Goal: Task Accomplishment & Management: Use online tool/utility

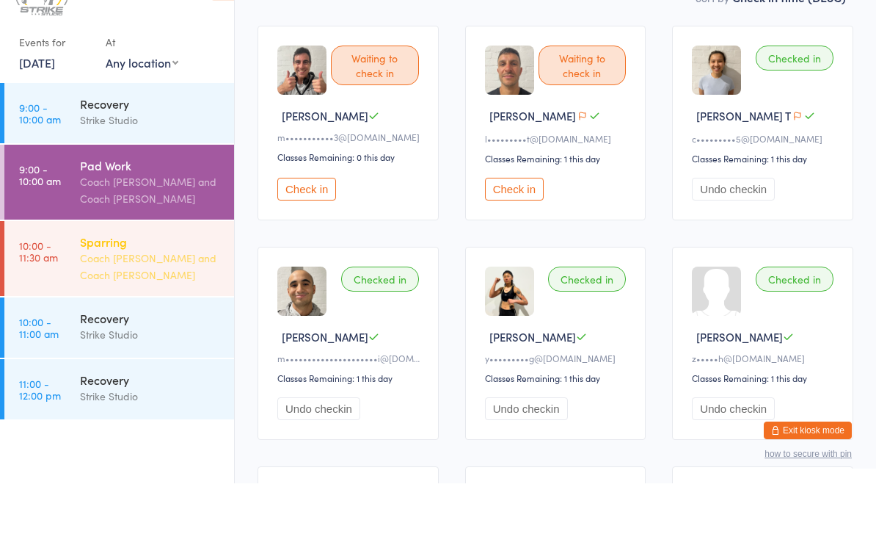
click at [151, 284] on div "Sparring" at bounding box center [151, 292] width 142 height 16
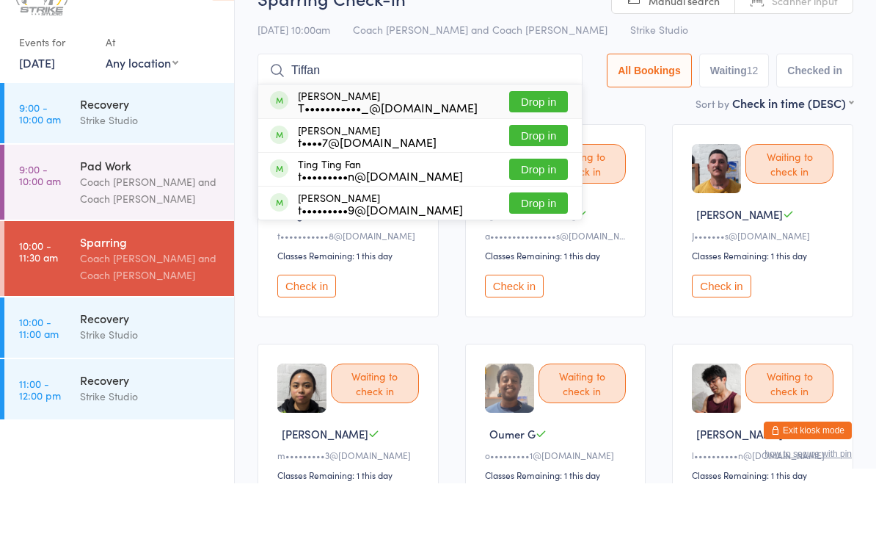
type input "Tiffan"
click at [567, 142] on button "Drop in" at bounding box center [538, 152] width 59 height 21
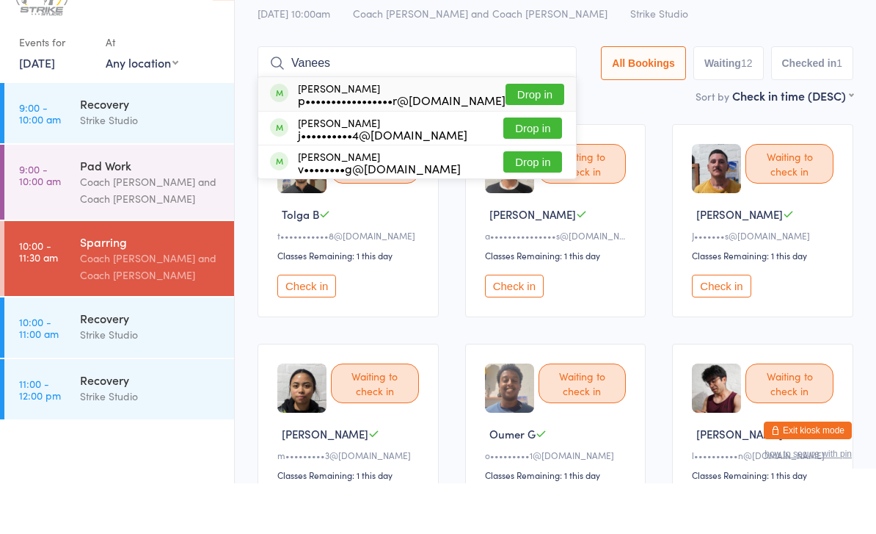
type input "Vanees"
click at [525, 202] on button "Drop in" at bounding box center [533, 212] width 59 height 21
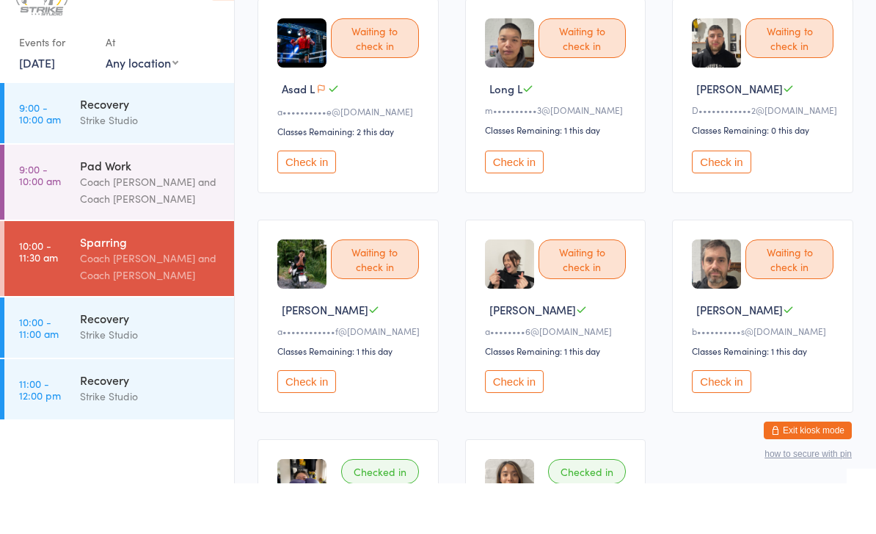
scroll to position [567, 0]
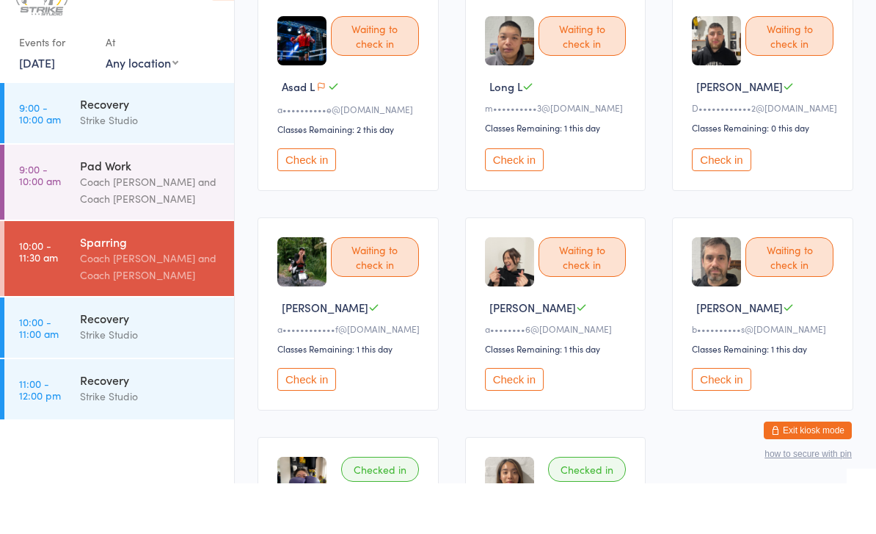
click at [724, 418] on button "Check in" at bounding box center [721, 429] width 59 height 23
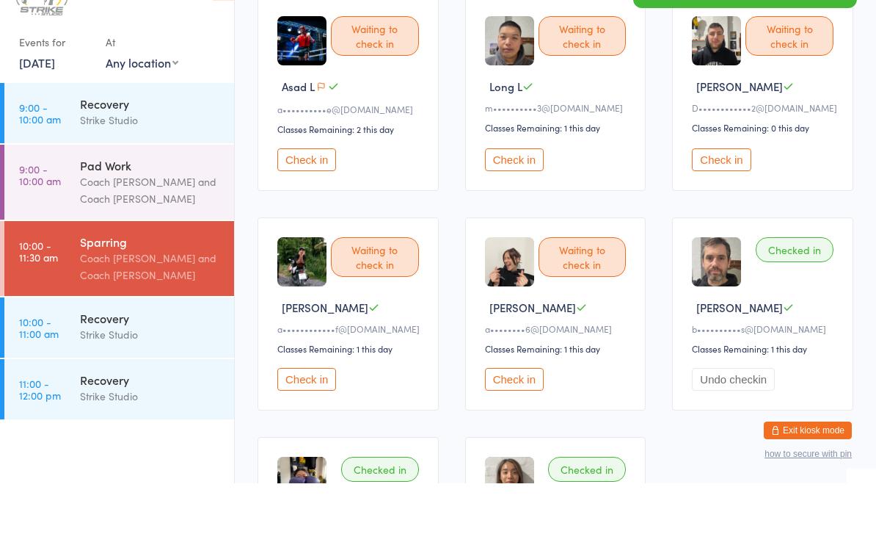
scroll to position [617, 0]
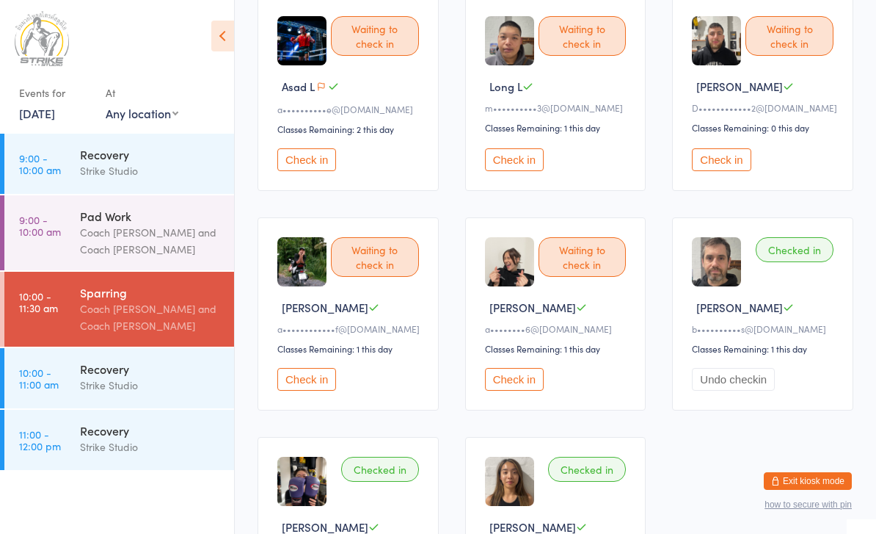
click at [302, 390] on button "Check in" at bounding box center [306, 379] width 59 height 23
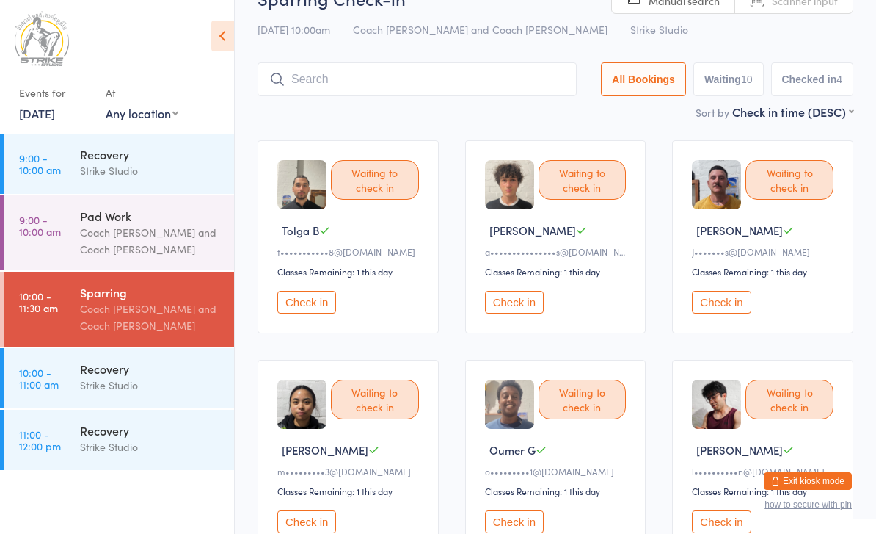
scroll to position [0, 0]
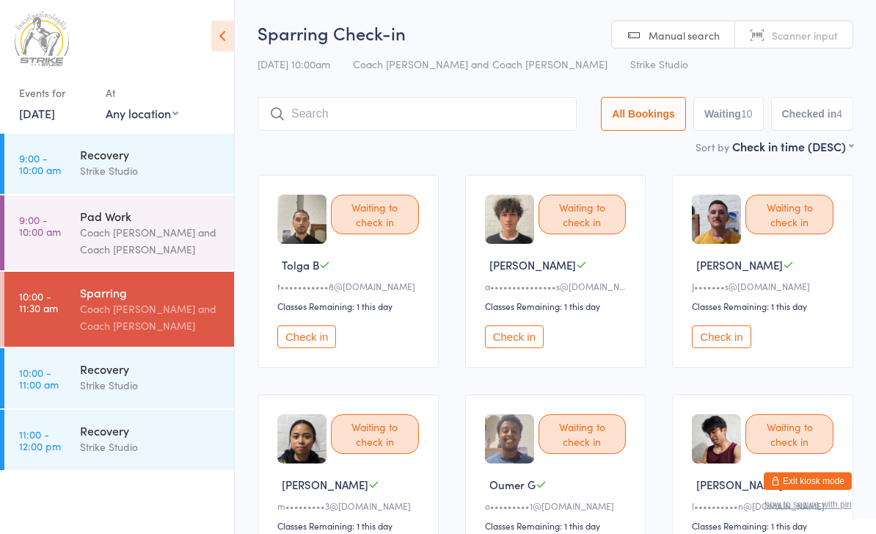
click at [422, 113] on input "search" at bounding box center [417, 114] width 319 height 34
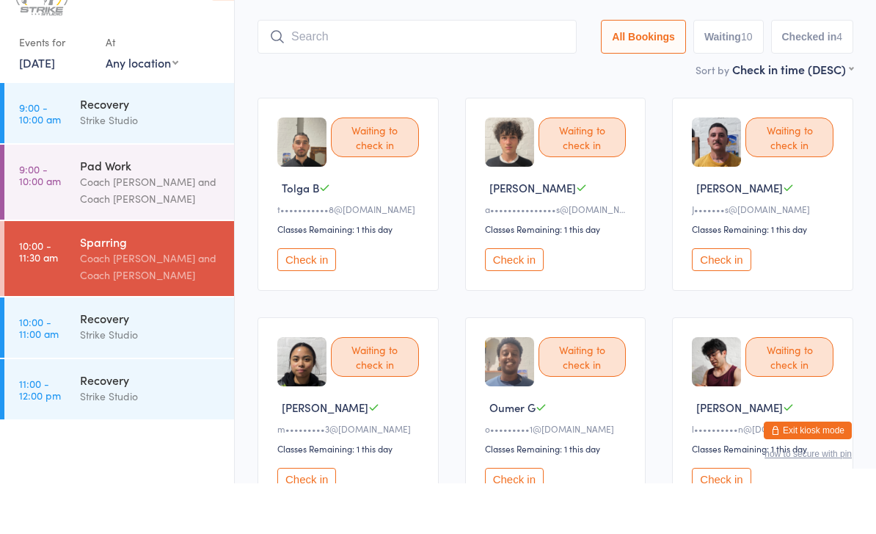
scroll to position [48, 0]
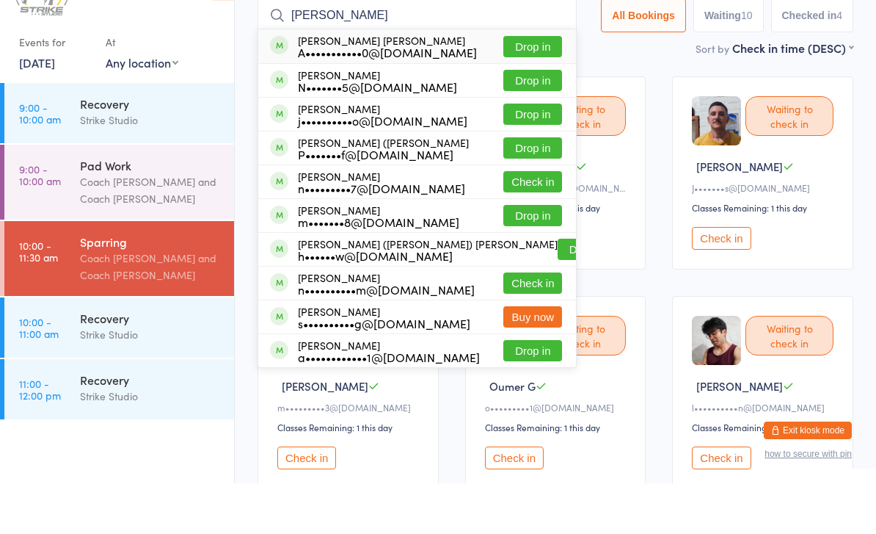
type input "[PERSON_NAME]"
click at [531, 222] on button "Check in" at bounding box center [533, 232] width 59 height 21
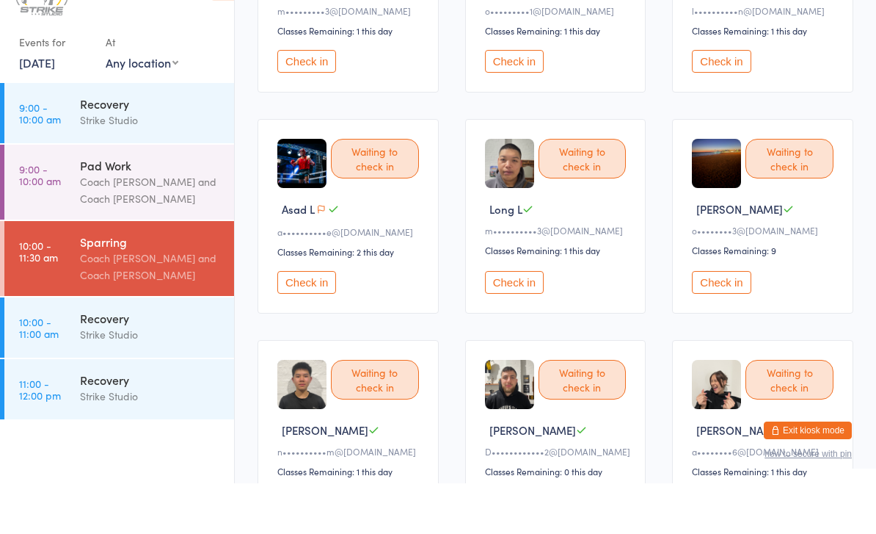
scroll to position [446, 0]
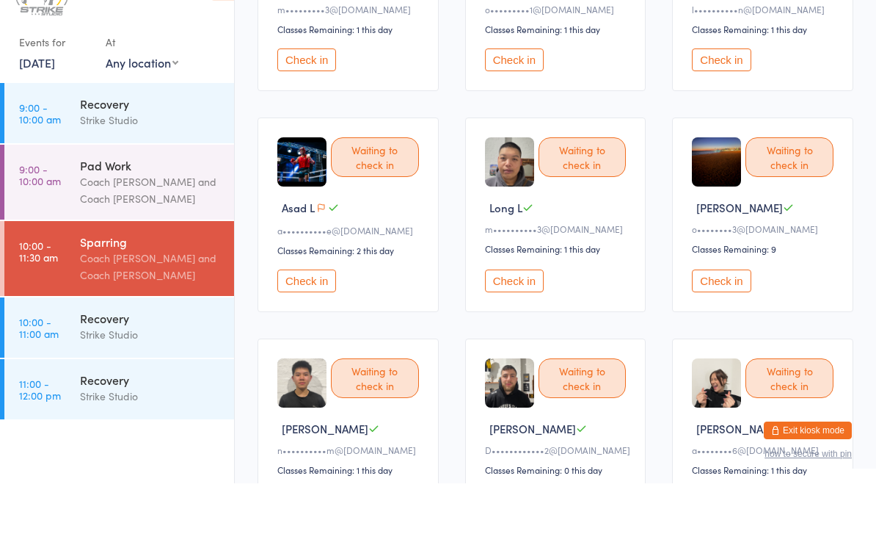
click at [509, 320] on button "Check in" at bounding box center [514, 331] width 59 height 23
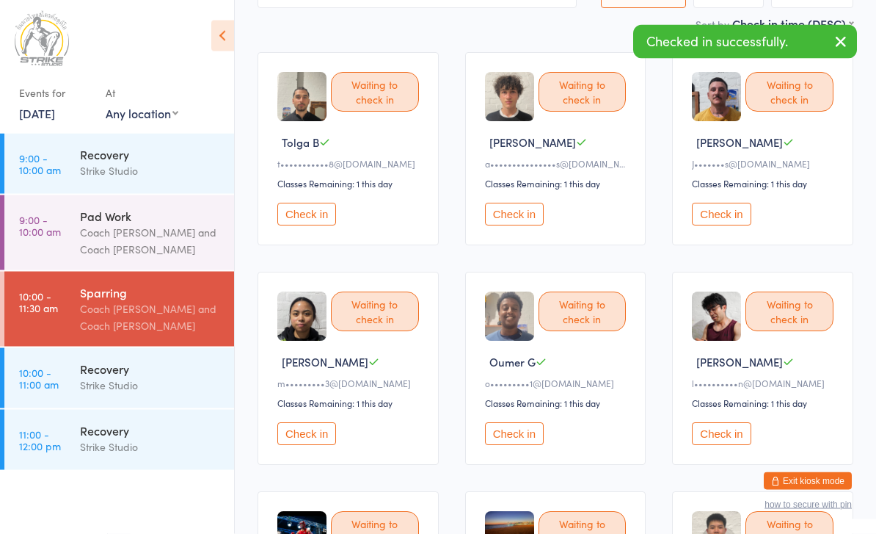
scroll to position [0, 0]
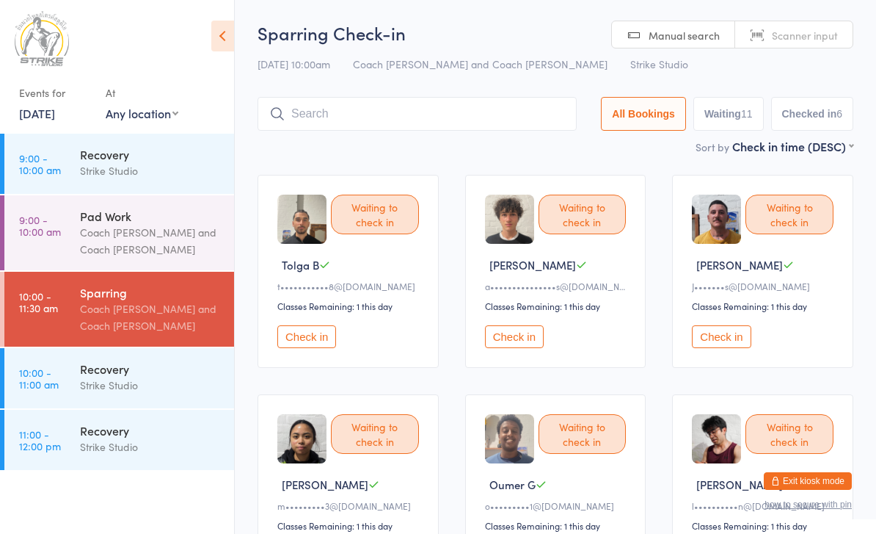
click at [395, 120] on input "search" at bounding box center [417, 114] width 319 height 34
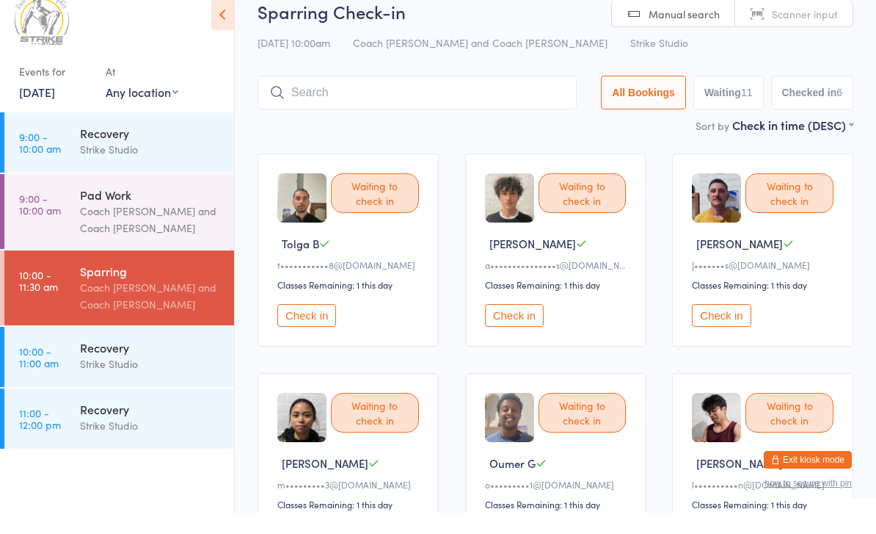
scroll to position [48, 0]
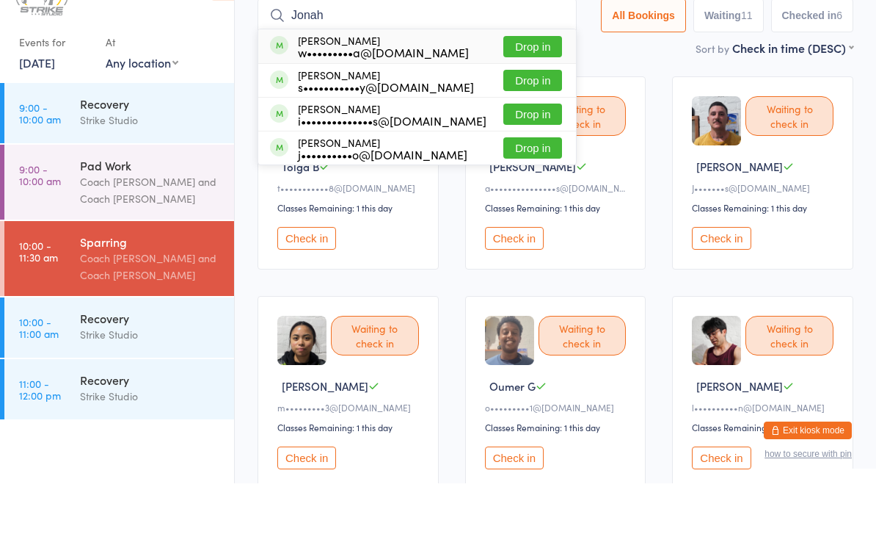
type input "Jonah"
click at [537, 87] on button "Drop in" at bounding box center [533, 97] width 59 height 21
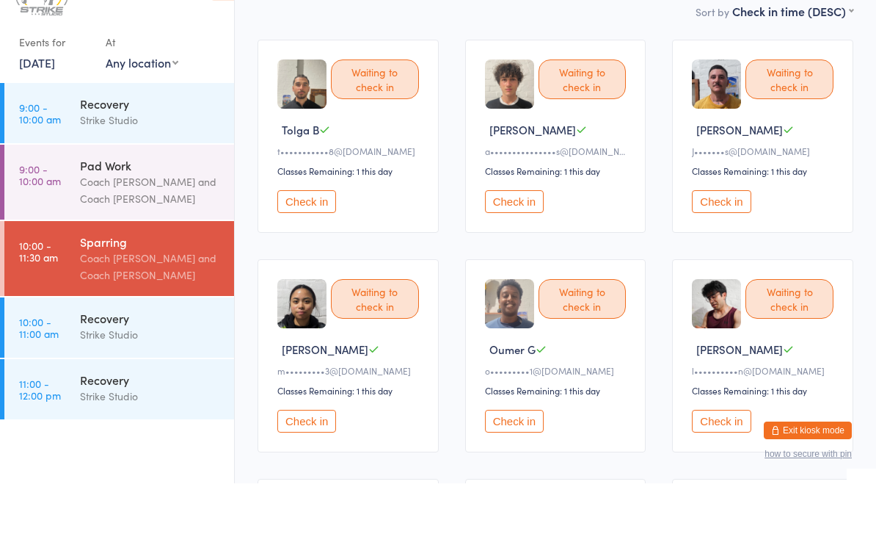
scroll to position [92, 0]
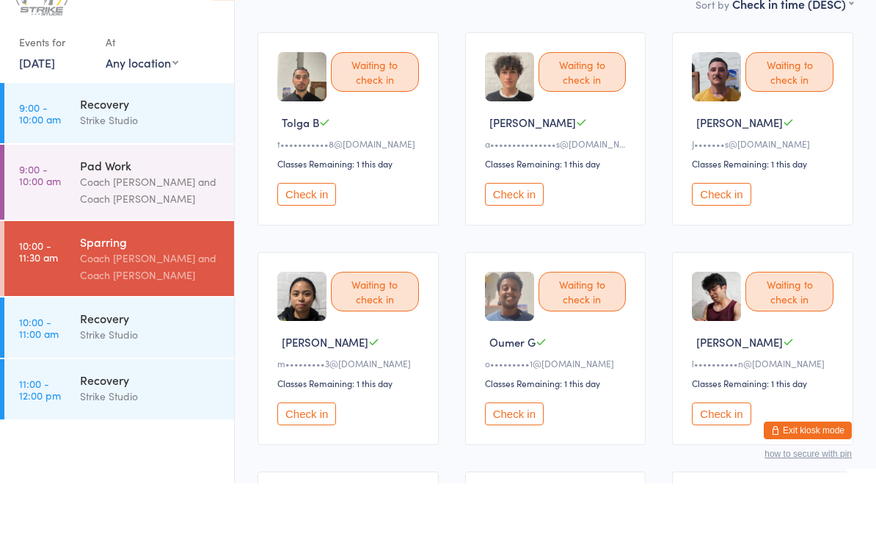
click at [722, 453] on button "Check in" at bounding box center [721, 464] width 59 height 23
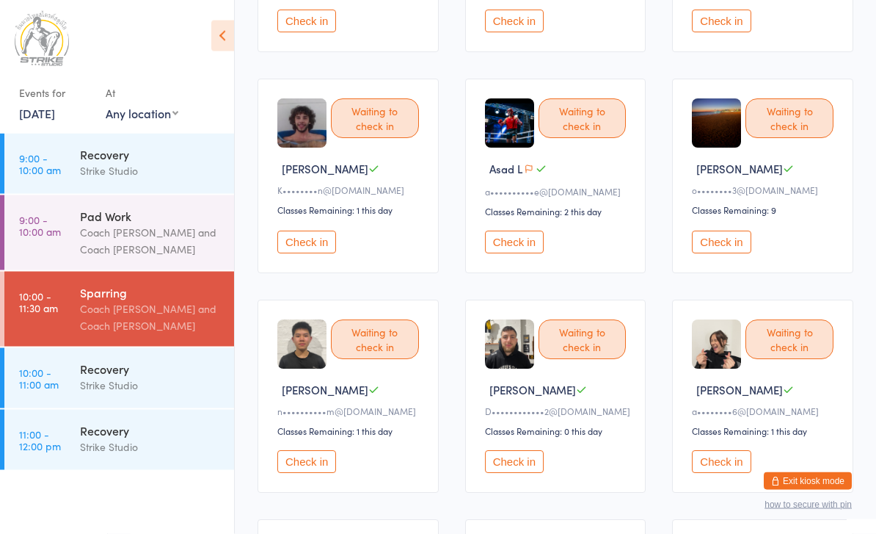
scroll to position [535, 0]
click at [311, 253] on button "Check in" at bounding box center [306, 241] width 59 height 23
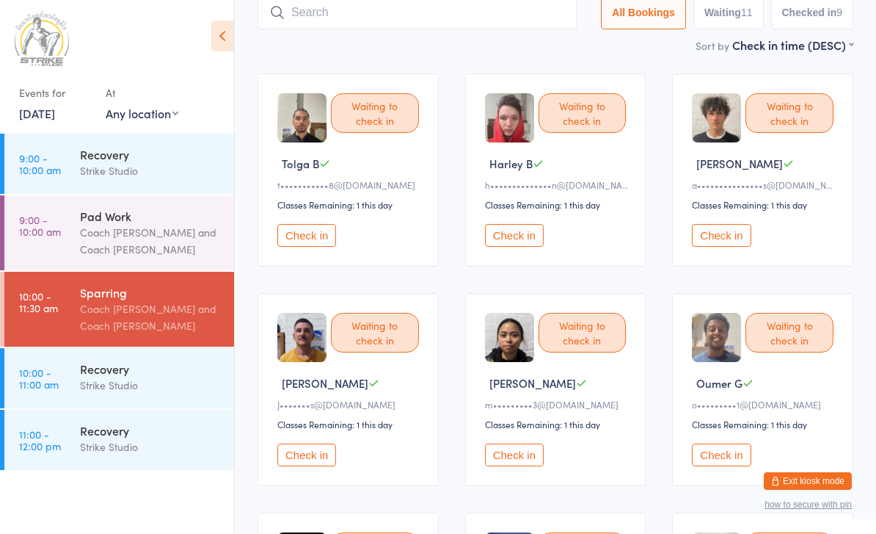
scroll to position [68, 0]
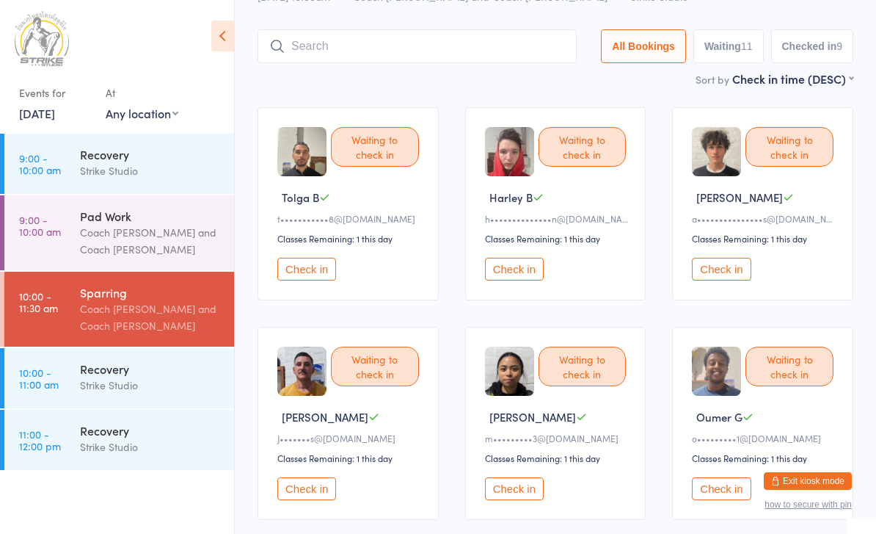
click at [232, 30] on icon at bounding box center [222, 36] width 23 height 31
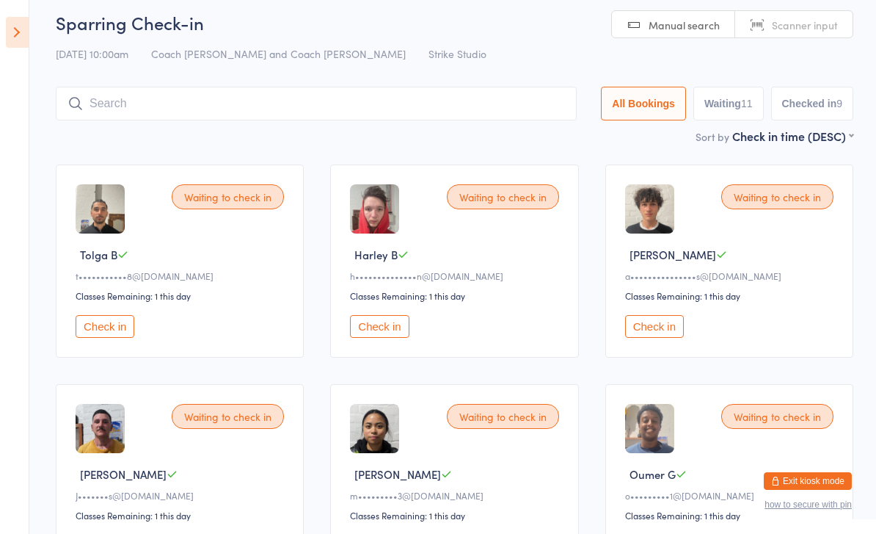
scroll to position [0, 0]
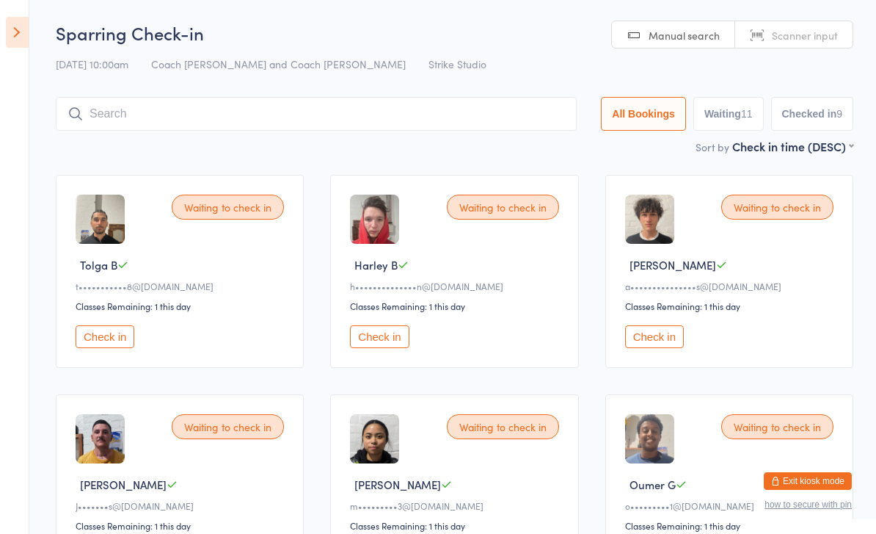
click at [338, 110] on input "search" at bounding box center [316, 114] width 521 height 34
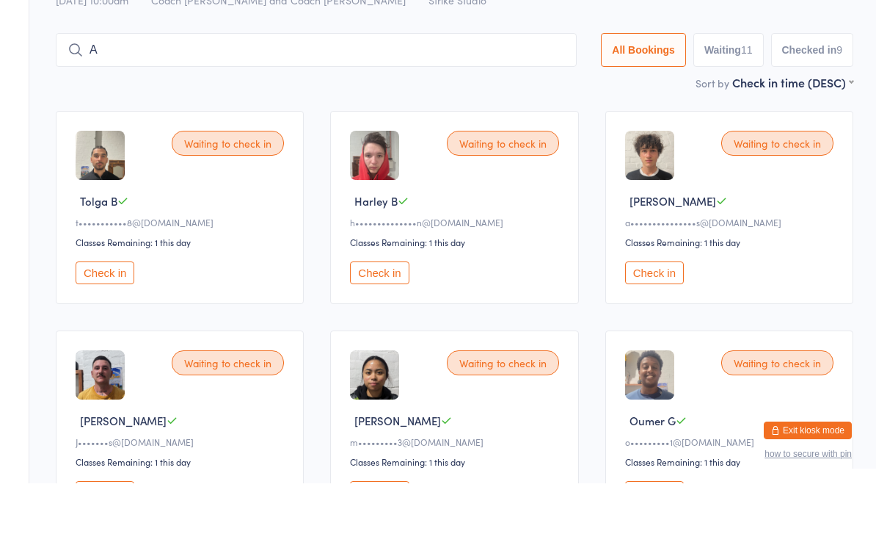
scroll to position [42, 0]
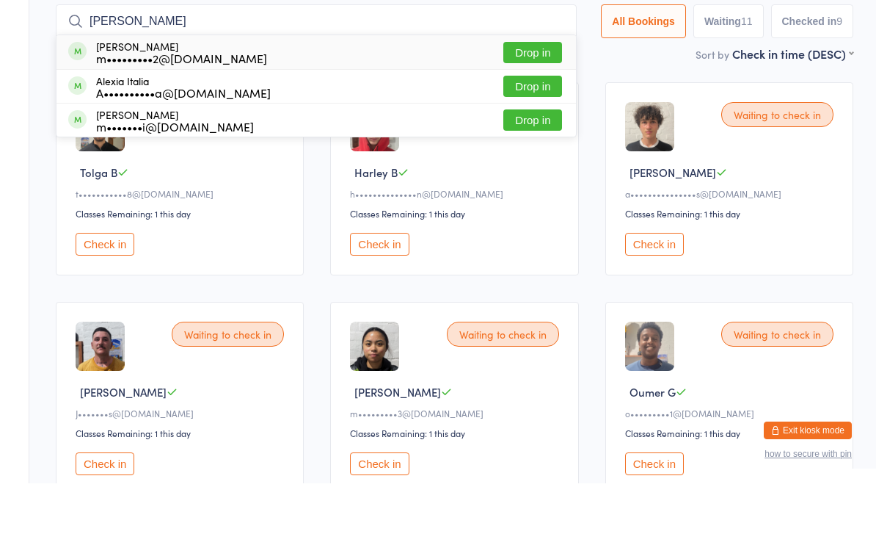
type input "[PERSON_NAME]"
click at [520, 92] on button "Drop in" at bounding box center [533, 102] width 59 height 21
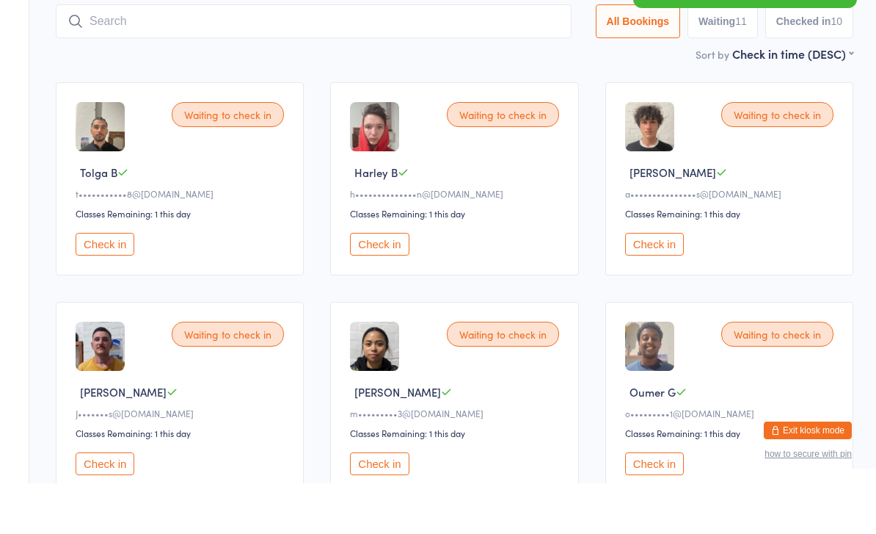
click at [374, 230] on div "Waiting to check in Harley B h••••••••••••••n@[DOMAIN_NAME] Classes Remaining: …" at bounding box center [454, 229] width 248 height 193
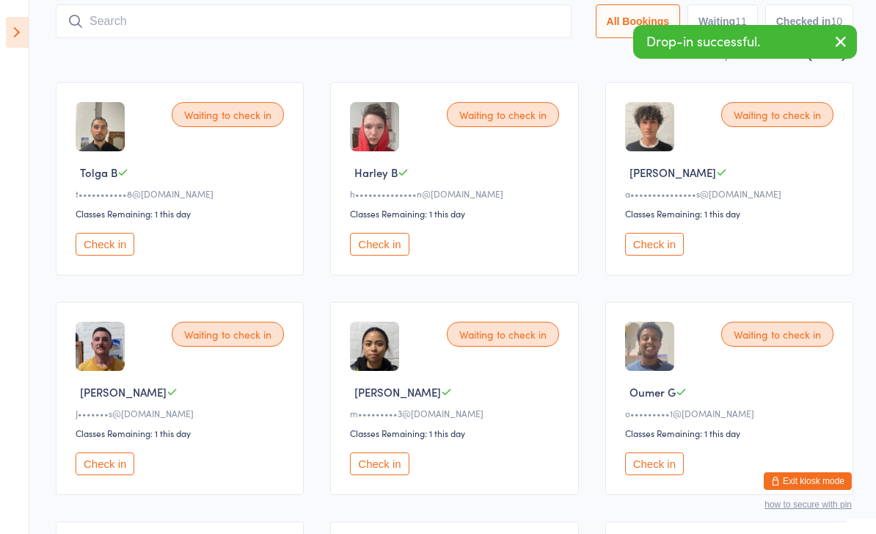
click at [377, 250] on button "Check in" at bounding box center [379, 244] width 59 height 23
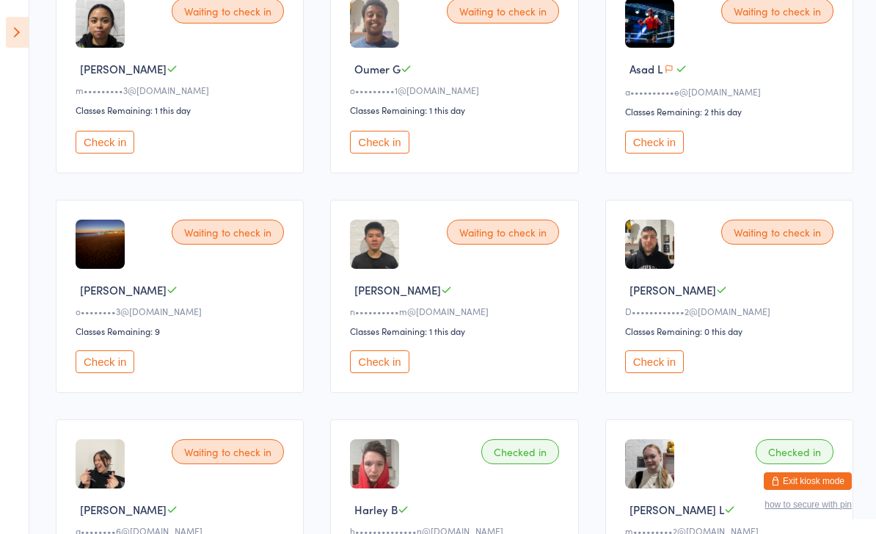
scroll to position [204, 0]
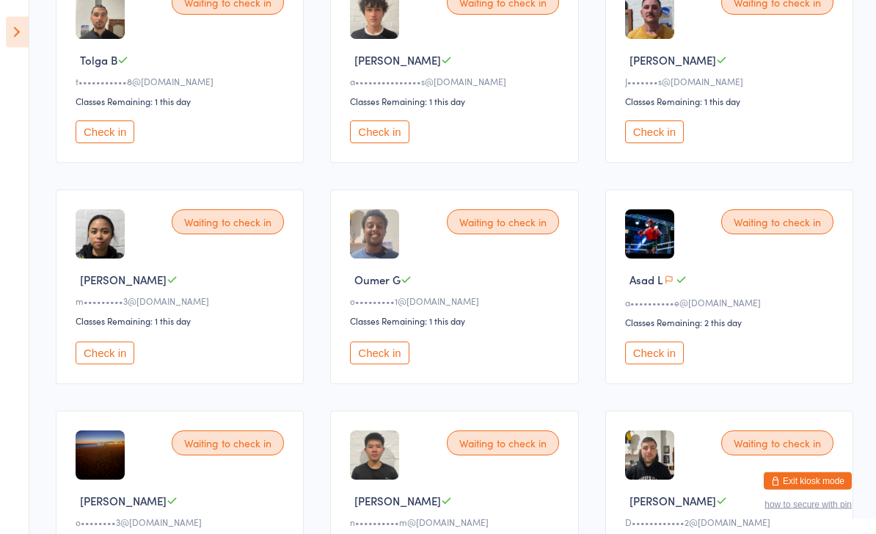
click at [10, 39] on icon at bounding box center [17, 32] width 23 height 31
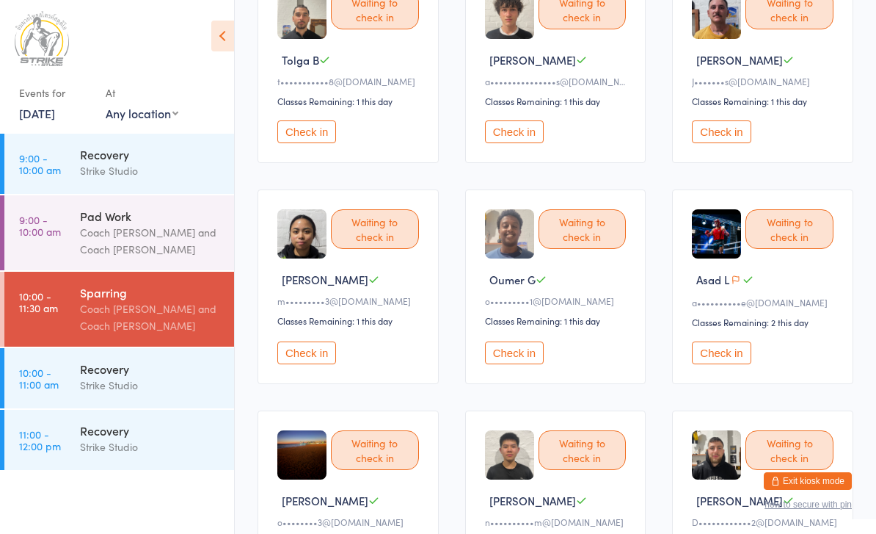
click at [123, 329] on div "Coach [PERSON_NAME] and Coach [PERSON_NAME]" at bounding box center [151, 317] width 142 height 34
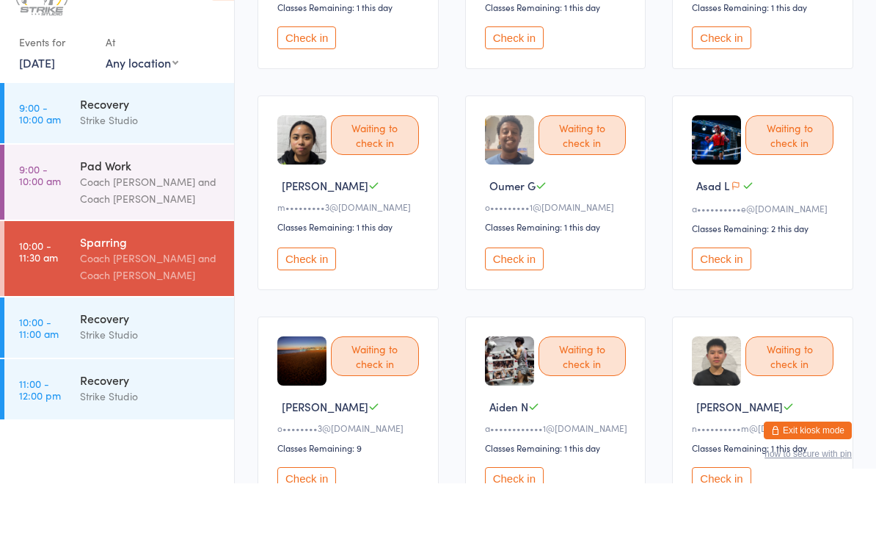
scroll to position [253, 0]
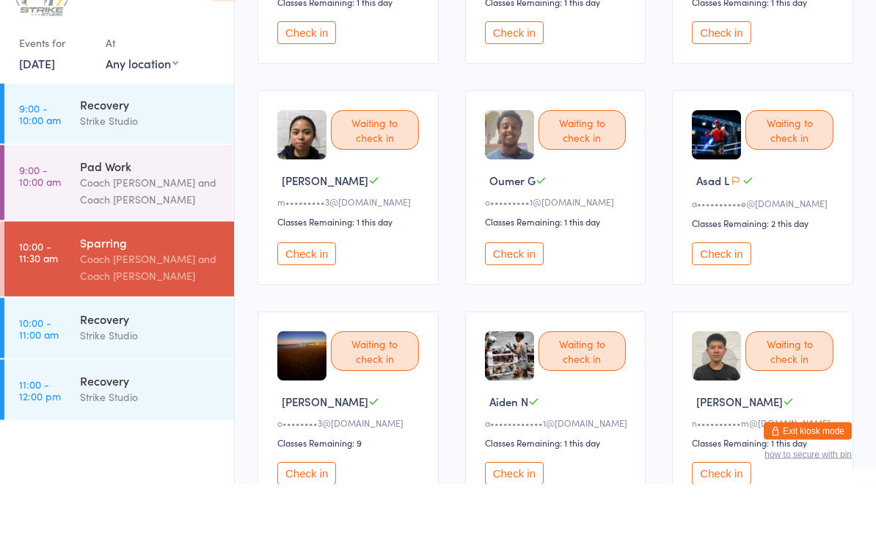
click at [298, 512] on button "Check in" at bounding box center [306, 523] width 59 height 23
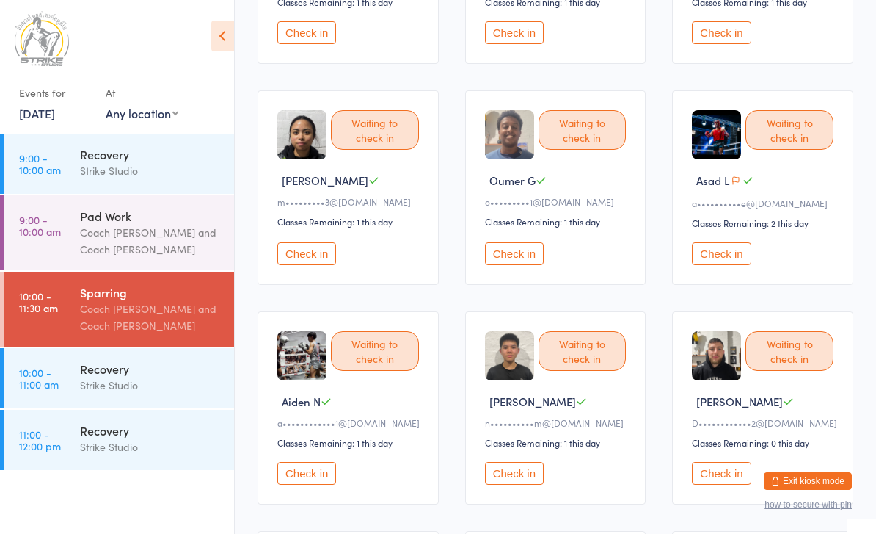
click at [331, 228] on div "Classes Remaining: 1 this day" at bounding box center [350, 221] width 146 height 12
click at [321, 262] on button "Check in" at bounding box center [306, 253] width 59 height 23
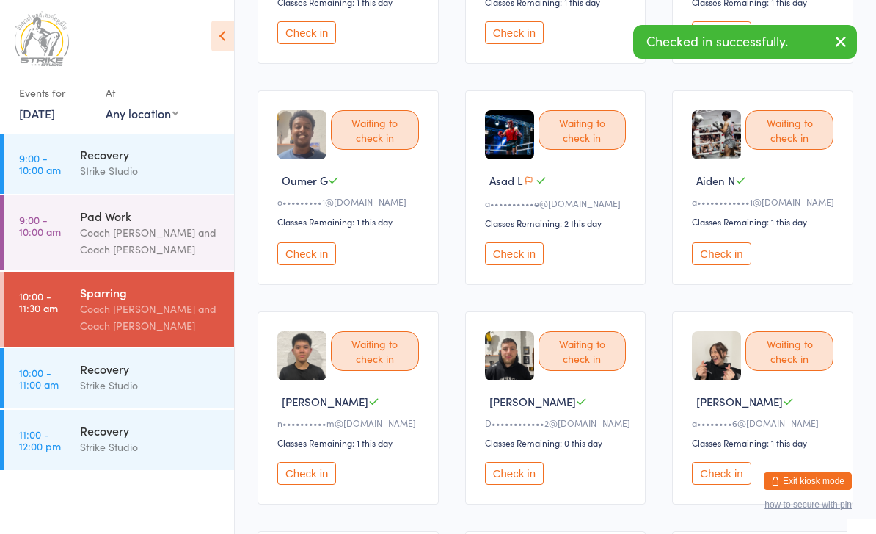
click at [738, 265] on button "Check in" at bounding box center [721, 253] width 59 height 23
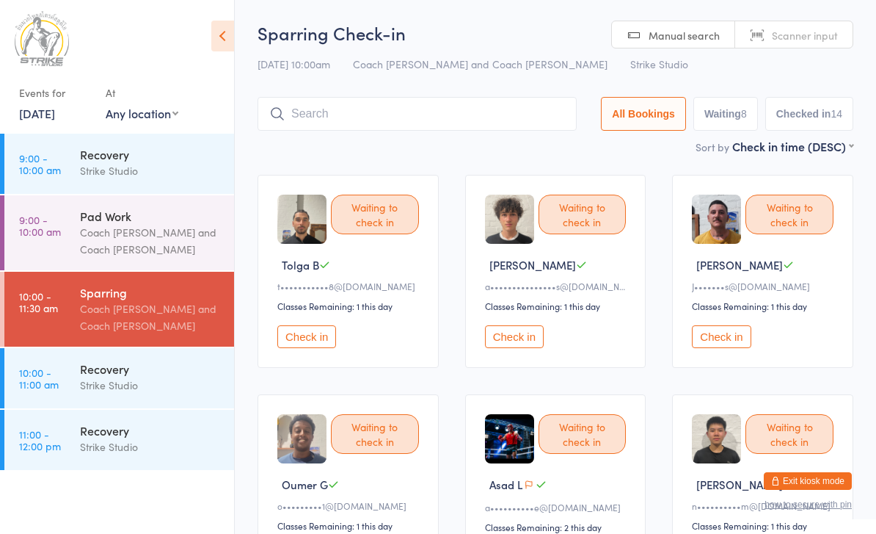
scroll to position [1, 0]
click at [415, 117] on input "search" at bounding box center [417, 113] width 319 height 34
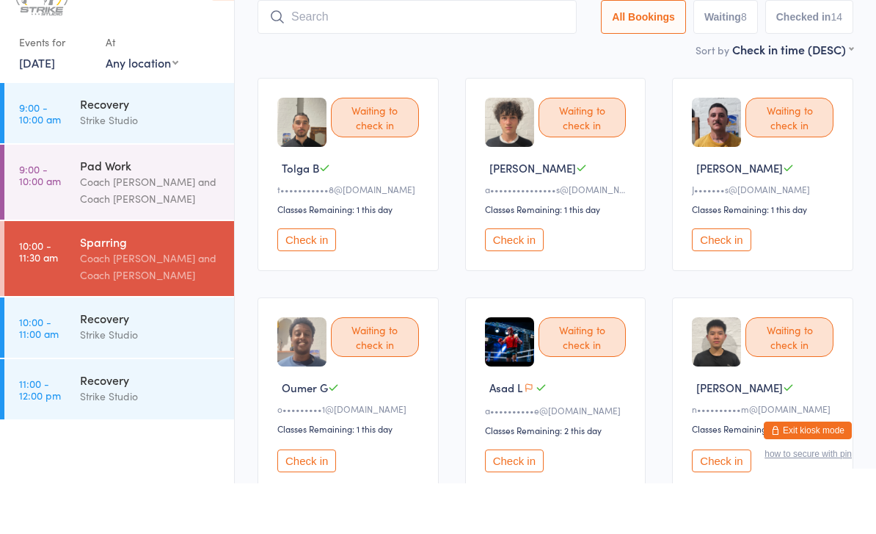
scroll to position [48, 0]
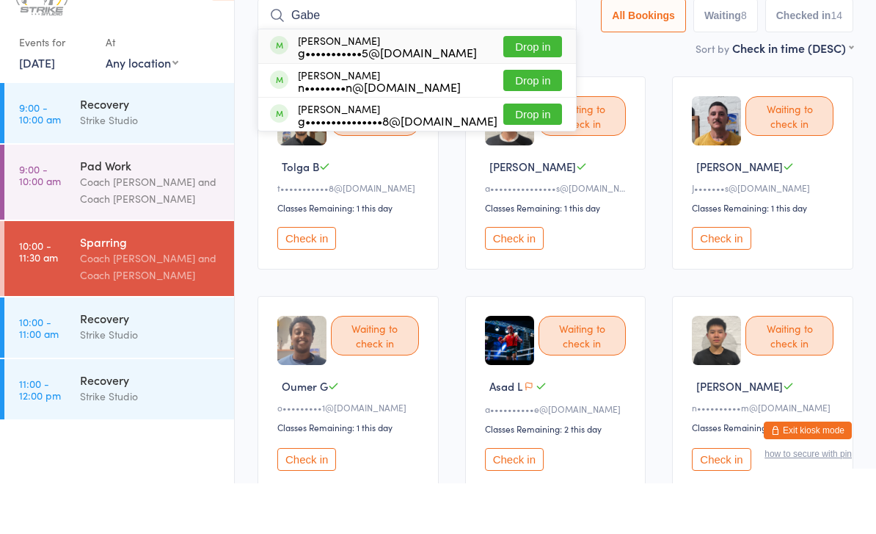
type input "Gabe"
click at [528, 87] on button "Drop in" at bounding box center [533, 97] width 59 height 21
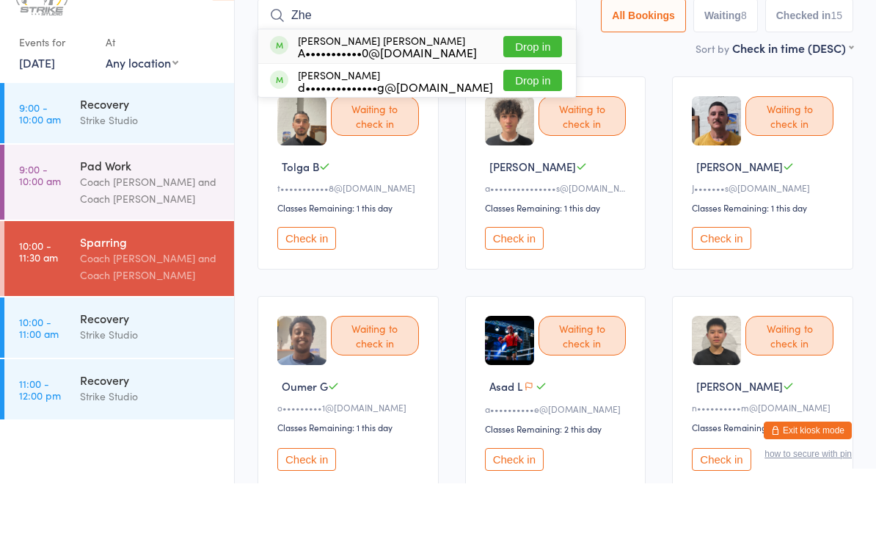
type input "Zhe"
click at [528, 87] on button "Drop in" at bounding box center [533, 97] width 59 height 21
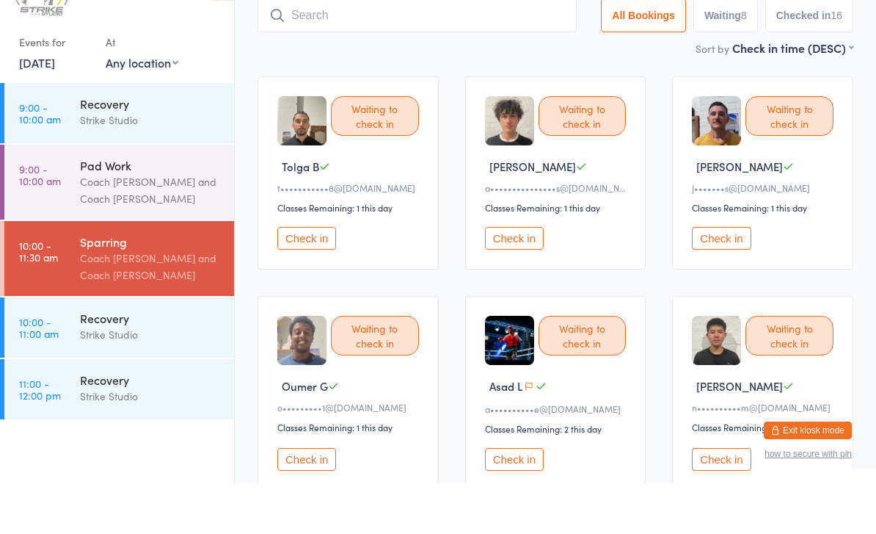
click at [496, 277] on button "Check in" at bounding box center [514, 288] width 59 height 23
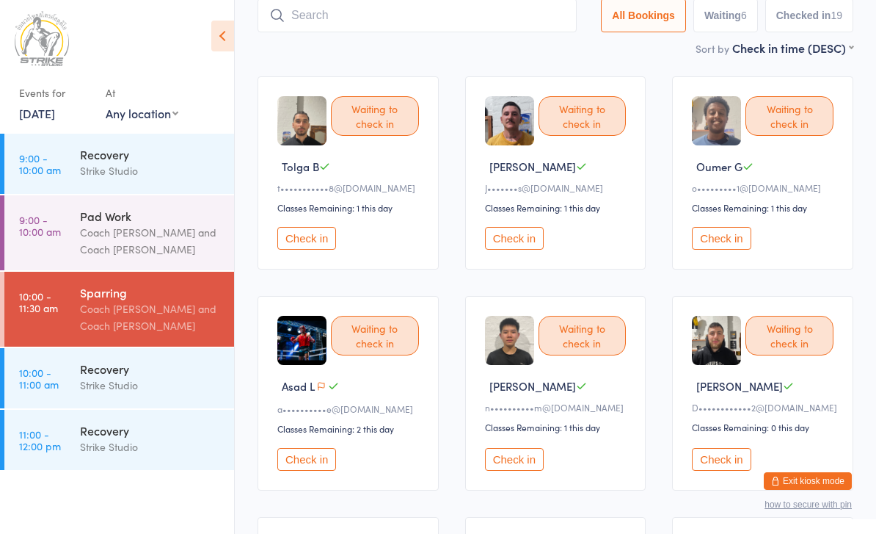
click at [364, 19] on input "search" at bounding box center [417, 16] width 319 height 34
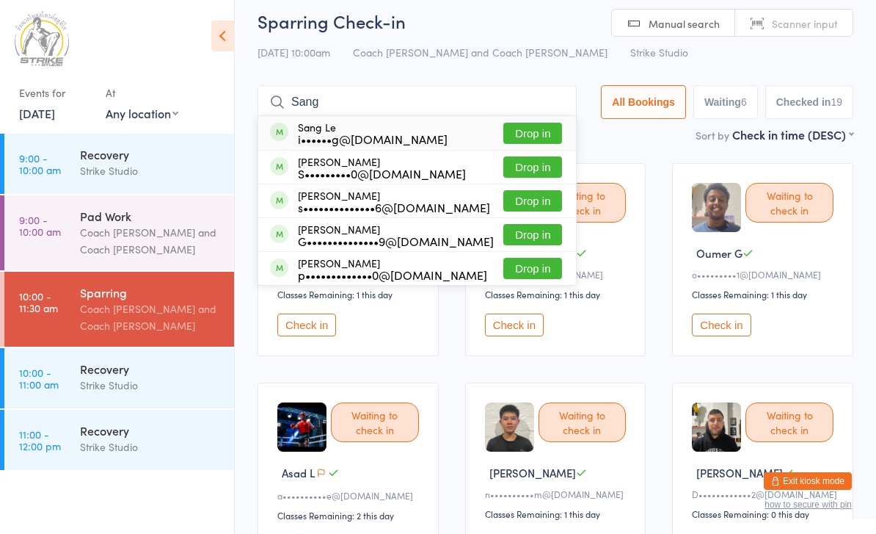
scroll to position [0, 0]
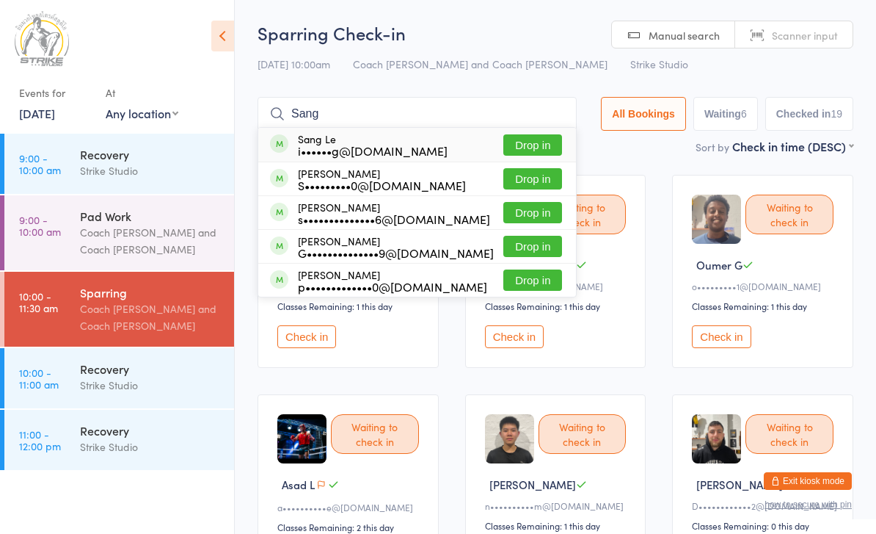
type input "Sang"
click at [542, 189] on button "Drop in" at bounding box center [533, 178] width 59 height 21
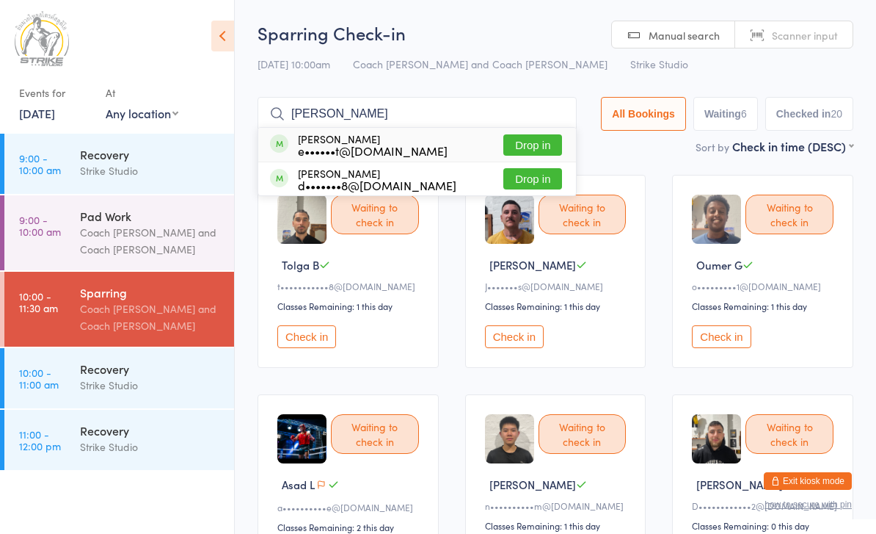
type input "[PERSON_NAME]"
click at [516, 138] on button "Drop in" at bounding box center [533, 144] width 59 height 21
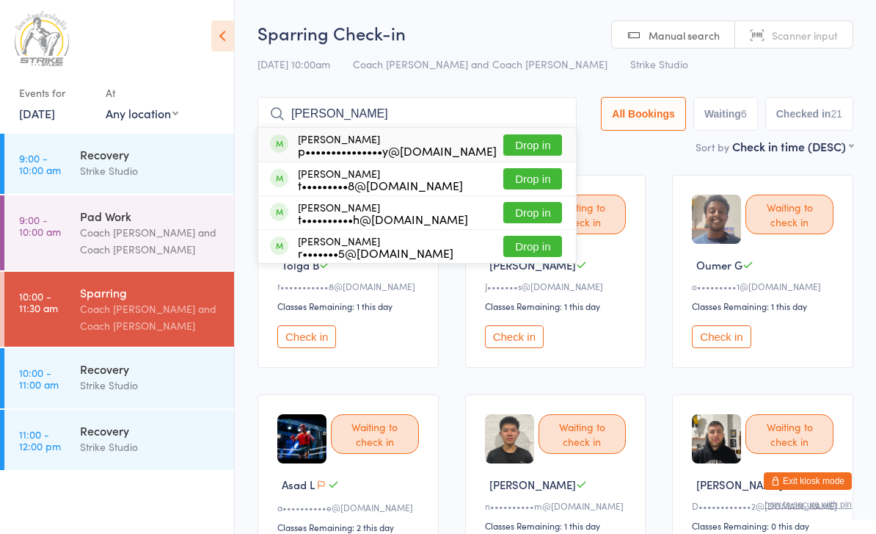
type input "[PERSON_NAME]"
click at [520, 153] on button "Drop in" at bounding box center [533, 144] width 59 height 21
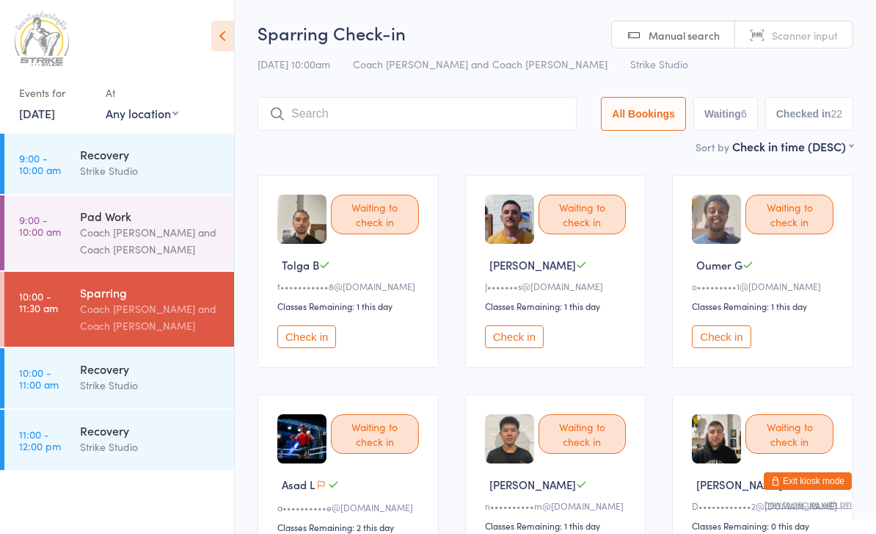
click at [711, 348] on button "Check in" at bounding box center [721, 336] width 59 height 23
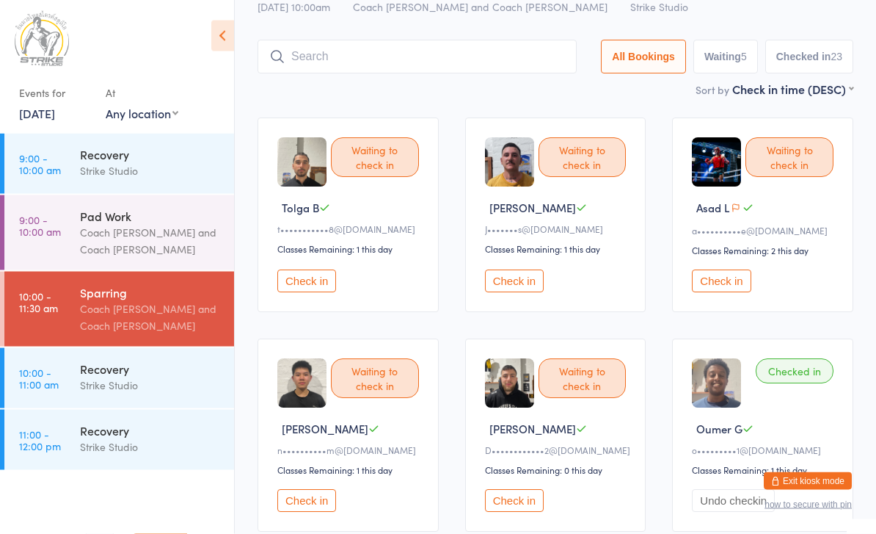
scroll to position [57, 0]
click at [308, 512] on button "Check in" at bounding box center [306, 500] width 59 height 23
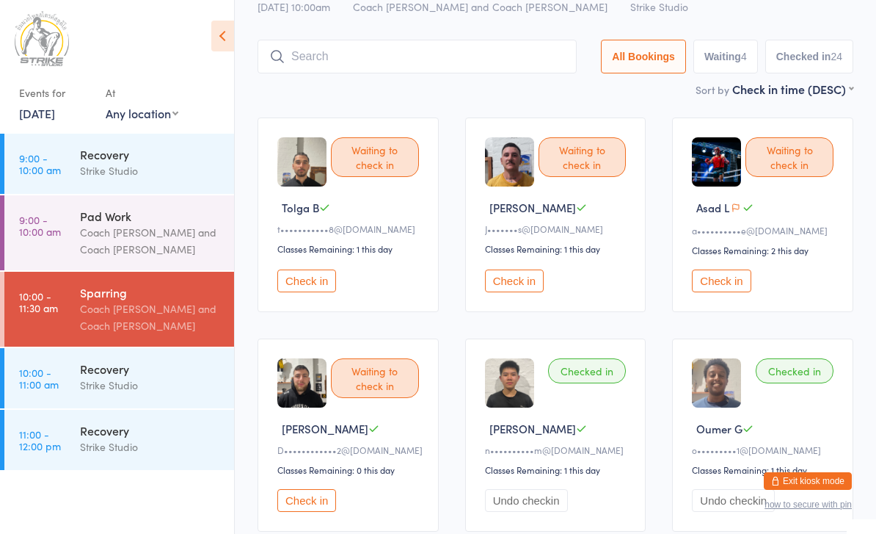
click at [299, 292] on button "Check in" at bounding box center [306, 280] width 59 height 23
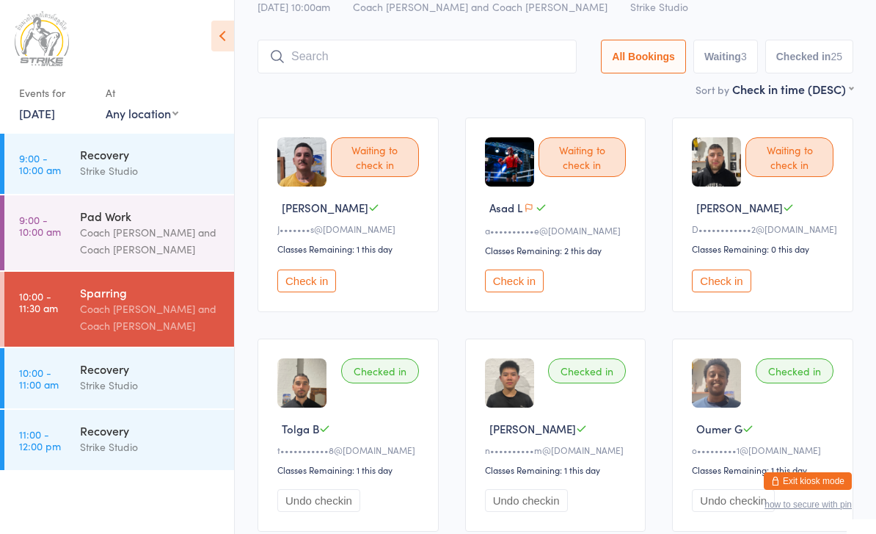
click at [501, 68] on input "search" at bounding box center [417, 57] width 319 height 34
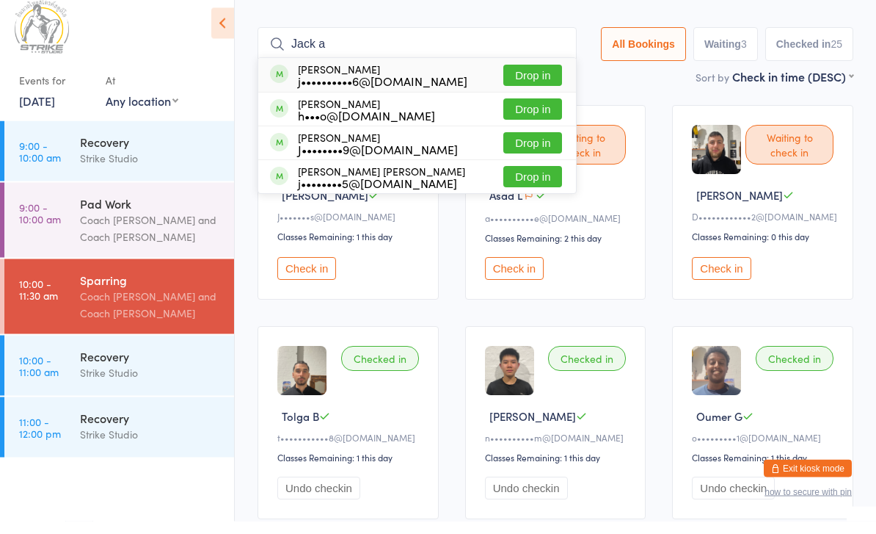
type input "Jack a"
click at [517, 85] on button "Drop in" at bounding box center [533, 88] width 59 height 21
